Goal: Find specific page/section: Find specific page/section

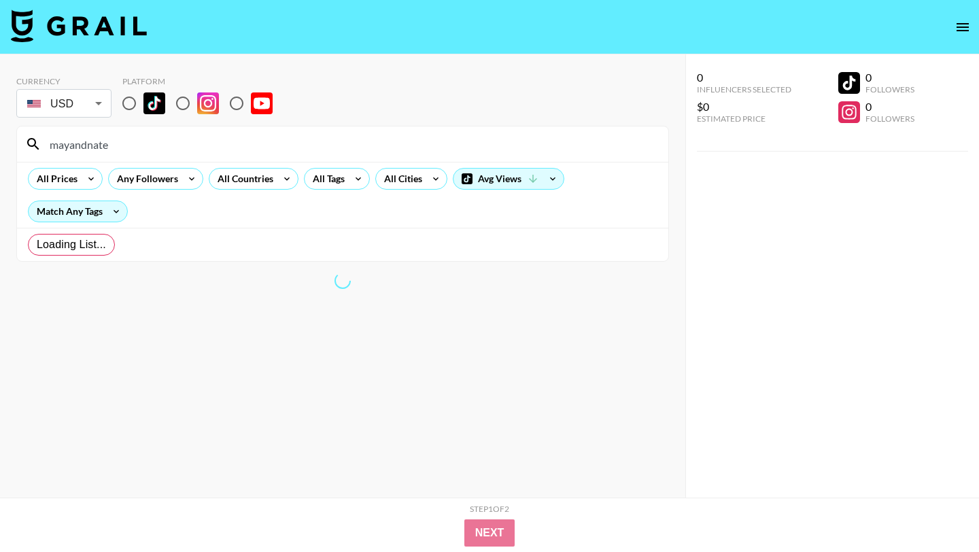
click at [122, 150] on input "mayandnate" at bounding box center [350, 144] width 618 height 22
type input "mayandnatemaya"
drag, startPoint x: 135, startPoint y: 103, endPoint x: 423, endPoint y: 33, distance: 296.6
click at [135, 103] on input "radio" at bounding box center [129, 103] width 29 height 29
radio input "true"
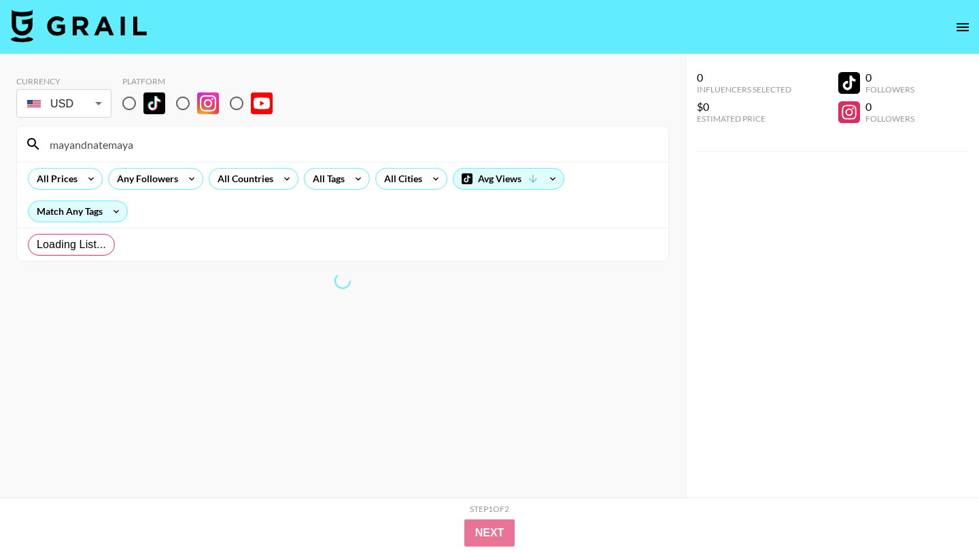
click at [128, 103] on input "radio" at bounding box center [129, 103] width 29 height 29
click at [130, 50] on nav at bounding box center [489, 27] width 979 height 54
click at [129, 103] on input "radio" at bounding box center [129, 103] width 29 height 29
click at [130, 48] on nav at bounding box center [489, 27] width 979 height 54
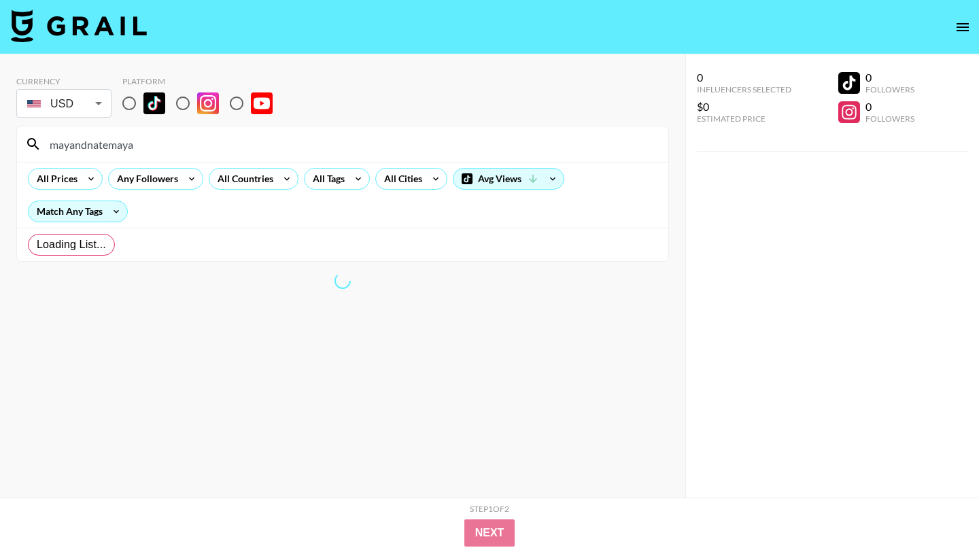
click at [182, 145] on input "mayandnatemaya" at bounding box center [350, 144] width 618 height 22
type input "mayandnate"
click at [128, 102] on input "radio" at bounding box center [129, 103] width 29 height 29
radio input "true"
click at [275, 324] on section "Currency USD USD ​ Platform mayandnate All Prices Any Followers All Countries A…" at bounding box center [342, 286] width 652 height 443
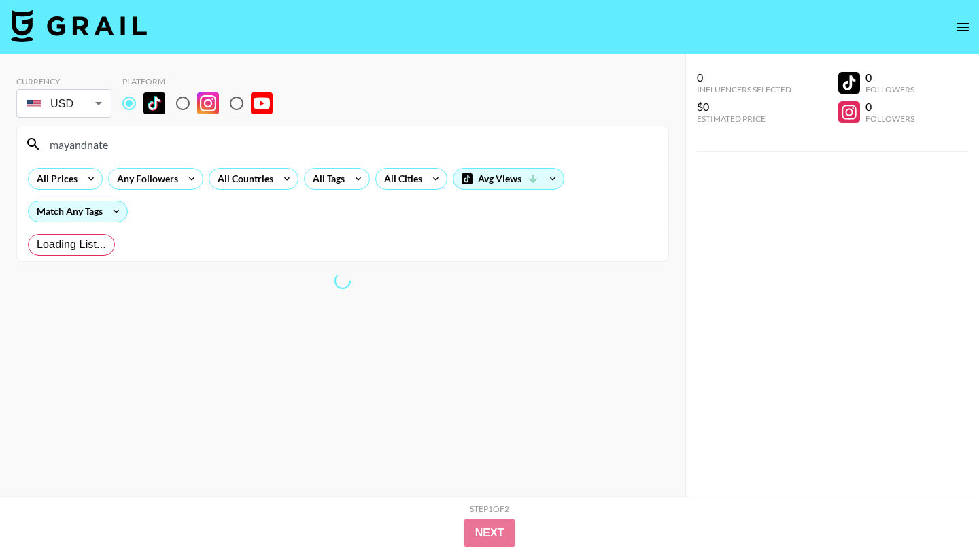
click at [140, 145] on input "mayandnate" at bounding box center [350, 144] width 618 height 22
type input "mayandnate"
